Goal: Task Accomplishment & Management: Manage account settings

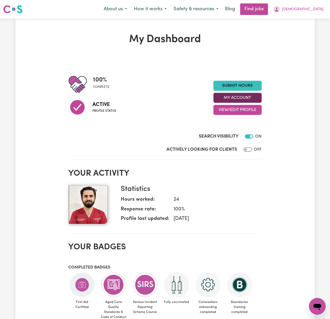
click at [249, 98] on button "My Account" at bounding box center [238, 98] width 48 height 10
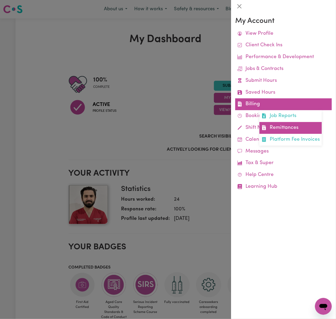
click at [279, 128] on link "Remittances" at bounding box center [290, 128] width 62 height 12
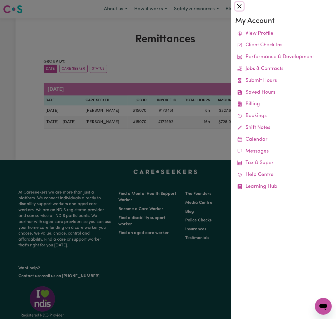
click at [242, 6] on button "Close" at bounding box center [239, 6] width 8 height 8
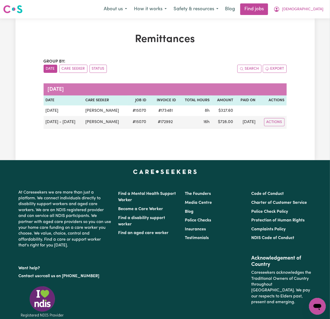
drag, startPoint x: 238, startPoint y: 41, endPoint x: 299, endPoint y: 24, distance: 63.0
click at [238, 41] on h1 "Remittances" at bounding box center [165, 39] width 243 height 13
click at [312, 9] on span "[DEMOGRAPHIC_DATA]" at bounding box center [303, 10] width 42 height 6
click at [319, 39] on link "Logout" at bounding box center [307, 40] width 42 height 10
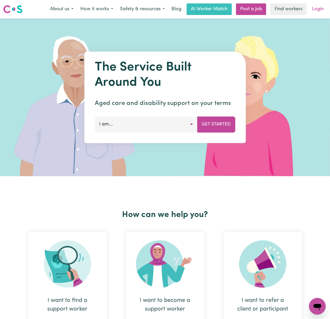
click at [323, 7] on link "Login" at bounding box center [318, 9] width 18 height 12
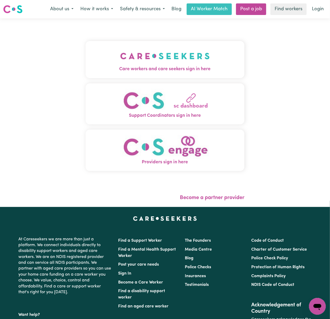
click at [138, 65] on img "Care workers and care seekers sign in here" at bounding box center [165, 55] width 90 height 19
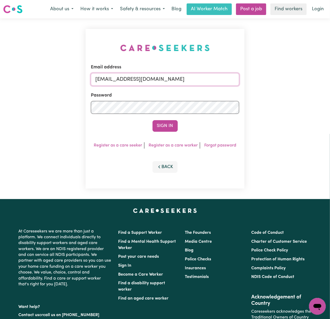
click at [115, 79] on input "[EMAIL_ADDRESS][DOMAIN_NAME]" at bounding box center [165, 79] width 149 height 13
drag, startPoint x: 123, startPoint y: 75, endPoint x: 318, endPoint y: 76, distance: 195.3
click at [318, 76] on div "Email address [EMAIL_ADDRESS][DOMAIN_NAME] Password Sign In Register as a care …" at bounding box center [165, 108] width 330 height 181
type input "[EMAIL_ADDRESS][DOMAIN_NAME]"
click at [153, 120] on button "Sign In" at bounding box center [165, 126] width 25 height 12
